Goal: Navigation & Orientation: Go to known website

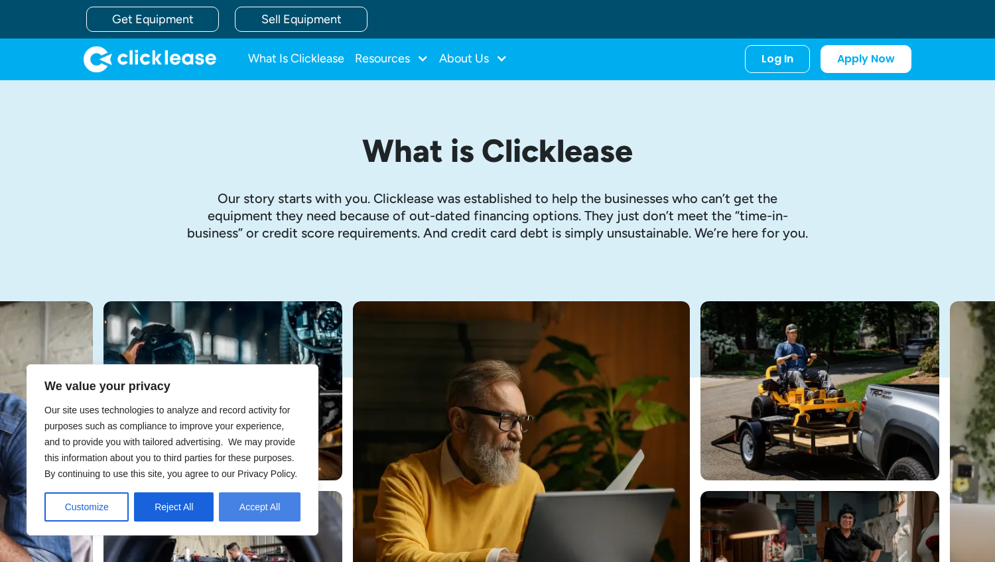
click at [248, 505] on button "Accept All" at bounding box center [260, 506] width 82 height 29
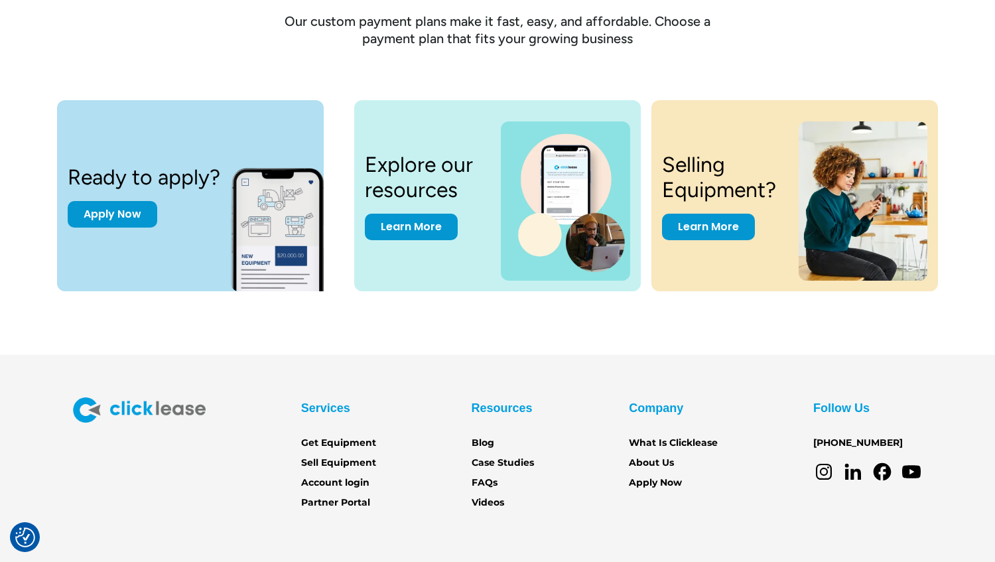
scroll to position [1734, 0]
click at [361, 442] on link "Get Equipment" at bounding box center [338, 442] width 75 height 15
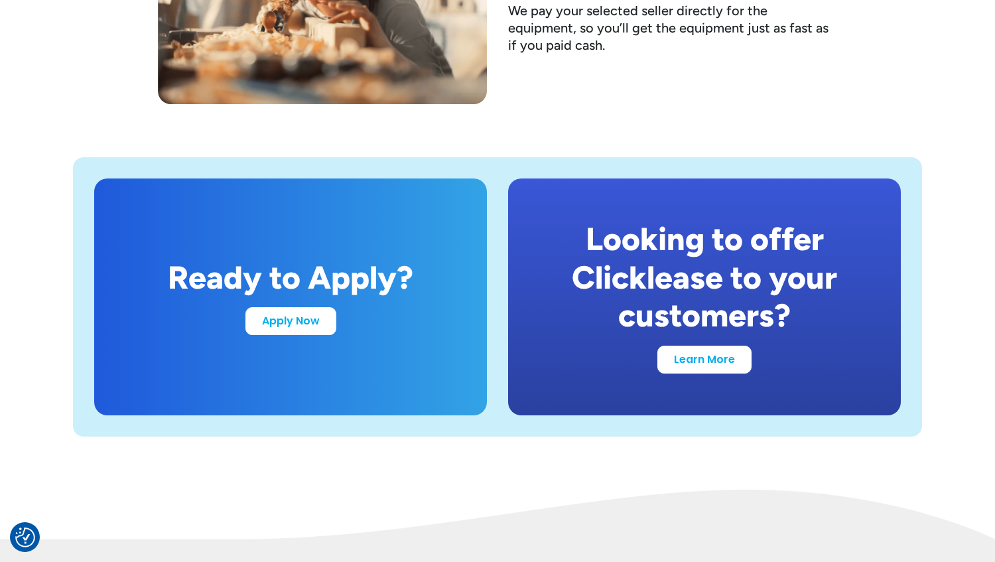
scroll to position [2483, 0]
